Goal: Task Accomplishment & Management: Use online tool/utility

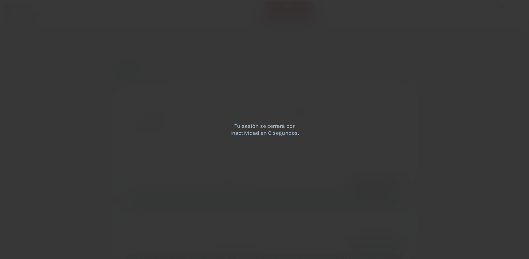
scroll to position [20, 0]
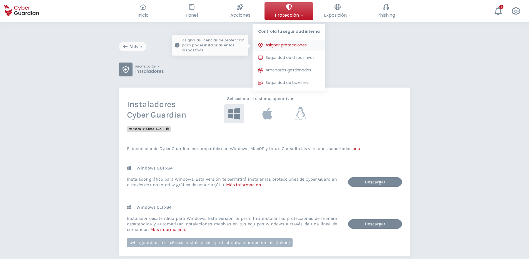
click at [293, 45] on span "Asignar protecciones" at bounding box center [286, 45] width 41 height 6
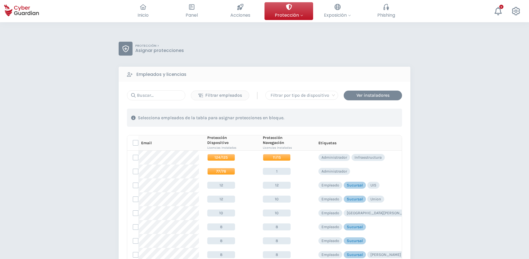
click at [73, 167] on div "PROTECCIÓN > Asignar protecciones Empleados y licencias Filtrar empleados | Fil…" at bounding box center [264, 219] width 529 height 394
click at [59, 158] on div "PROTECCIÓN > Asignar protecciones Empleados y licencias Filtrar empleados | Fil…" at bounding box center [264, 219] width 529 height 394
click at [379, 42] on div "PROTECCIÓN > Asignar protecciones" at bounding box center [265, 49] width 292 height 14
click at [495, 11] on icon at bounding box center [498, 11] width 8 height 8
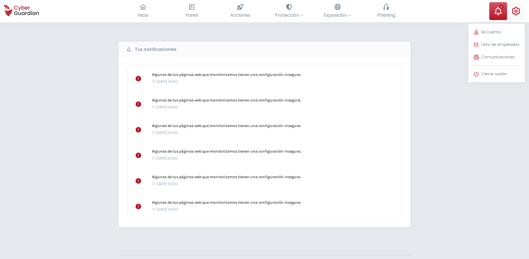
click at [511, 12] on button "Mi cuenta Lista de empleados Comunicaciones Cerrar sesión" at bounding box center [516, 11] width 18 height 18
click at [507, 56] on span "Comunicaciones" at bounding box center [498, 57] width 33 height 6
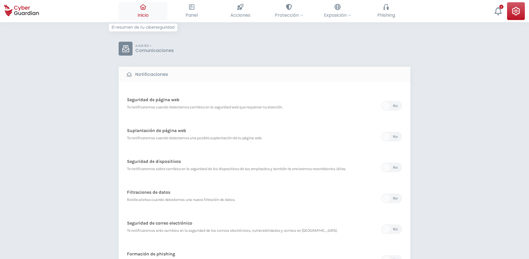
click at [148, 10] on button "Inicio El resumen de tu ciberseguridad" at bounding box center [143, 11] width 49 height 18
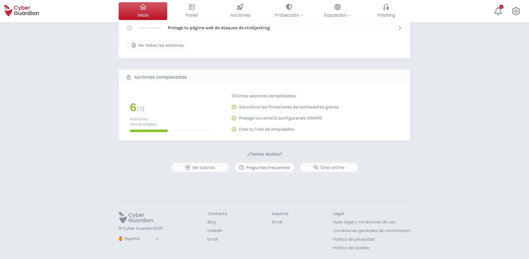
scroll to position [213, 0]
click at [332, 167] on div "Chat online" at bounding box center [328, 168] width 49 height 7
click at [315, 169] on icon "button" at bounding box center [316, 168] width 5 height 4
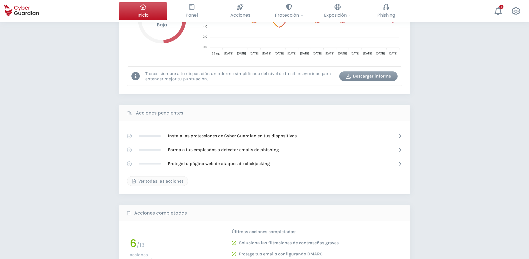
scroll to position [214, 0]
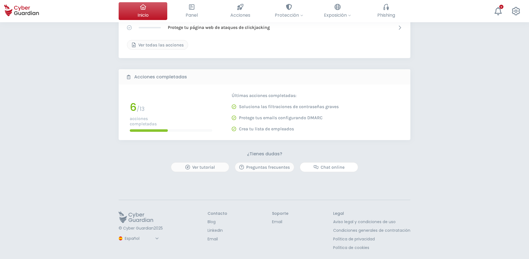
click at [319, 164] on div "Chat online" at bounding box center [328, 167] width 49 height 7
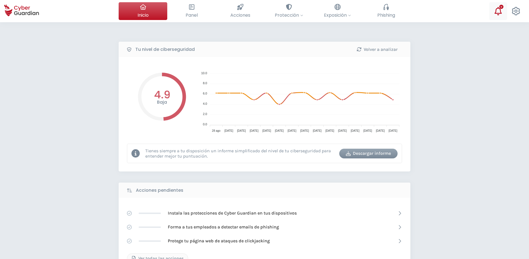
click at [502, 14] on icon at bounding box center [498, 11] width 8 height 8
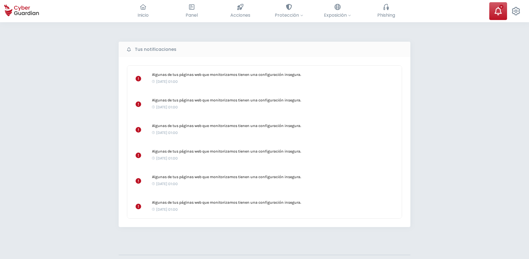
click at [502, 14] on icon at bounding box center [498, 11] width 8 height 8
